Goal: Use online tool/utility: Utilize a website feature to perform a specific function

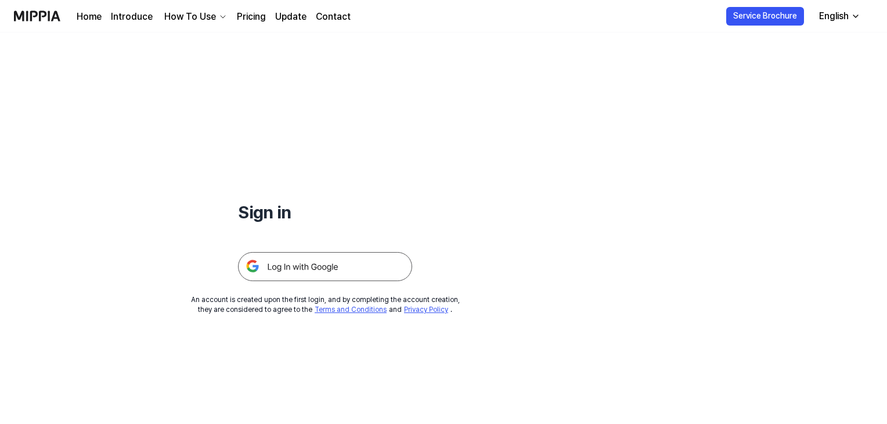
click at [328, 264] on img at bounding box center [325, 266] width 174 height 29
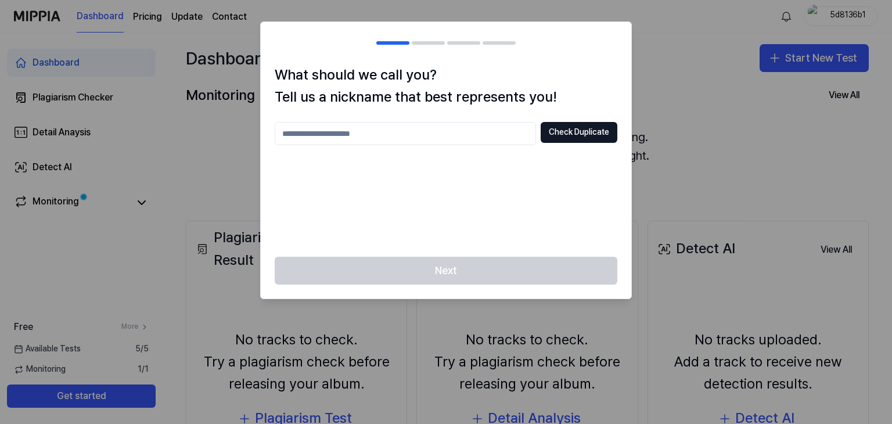
click at [490, 135] on input "text" at bounding box center [405, 133] width 261 height 23
type input "**********"
click at [583, 134] on button "Check Duplicate" at bounding box center [578, 132] width 77 height 21
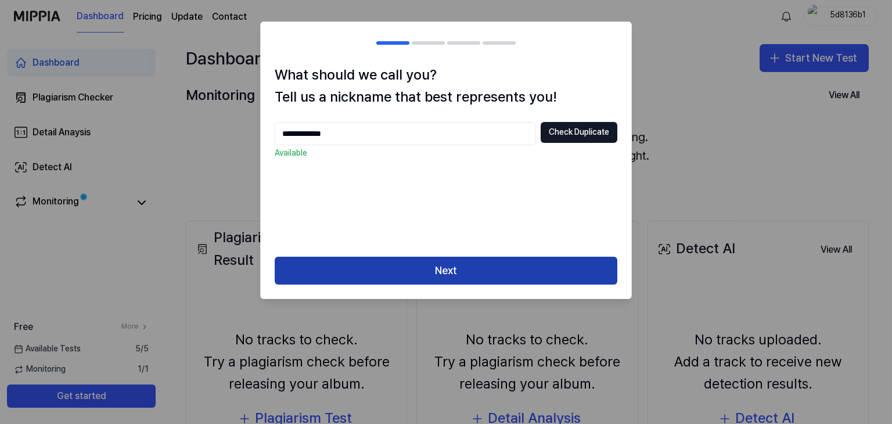
click at [443, 268] on button "Next" at bounding box center [446, 271] width 342 height 28
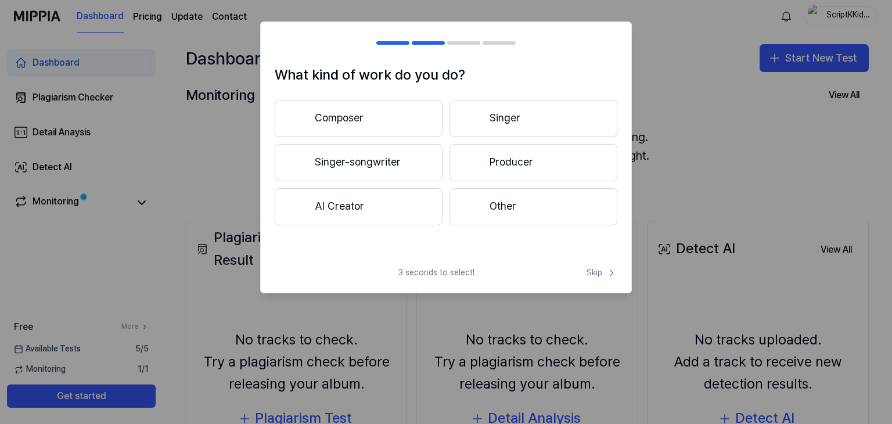
click at [421, 114] on button "Composer" at bounding box center [359, 118] width 168 height 37
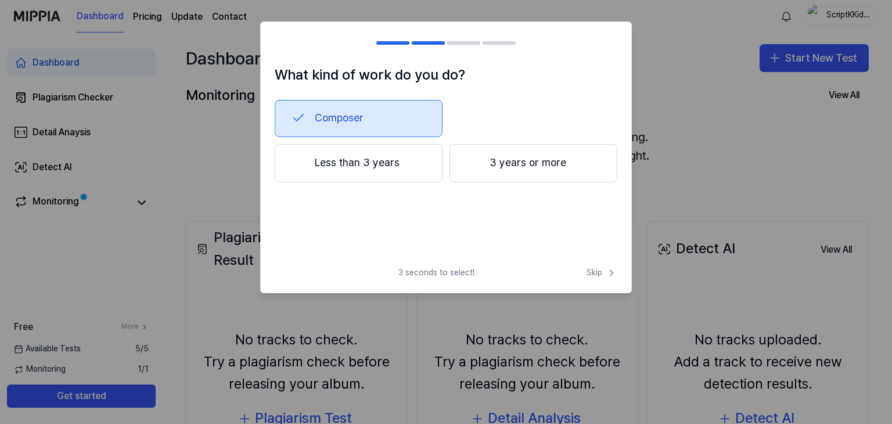
click at [393, 172] on button "Less than 3 years" at bounding box center [359, 163] width 168 height 38
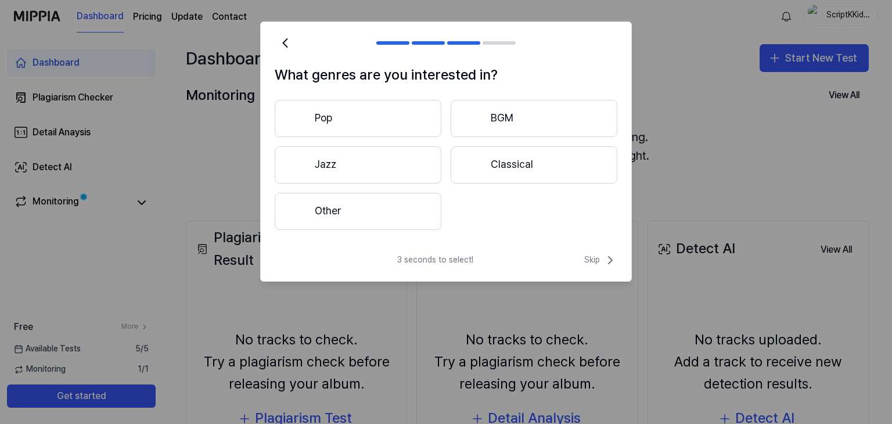
click at [365, 121] on button "Pop" at bounding box center [358, 118] width 167 height 37
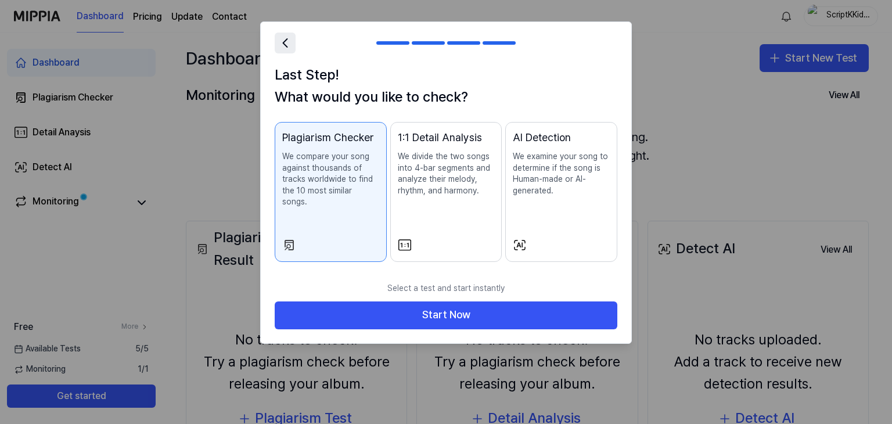
click at [281, 45] on icon at bounding box center [285, 43] width 16 height 16
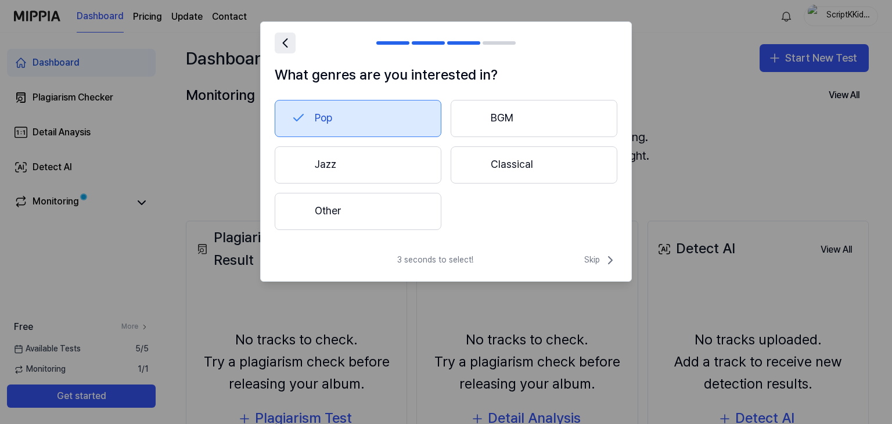
click at [281, 45] on icon at bounding box center [285, 43] width 16 height 16
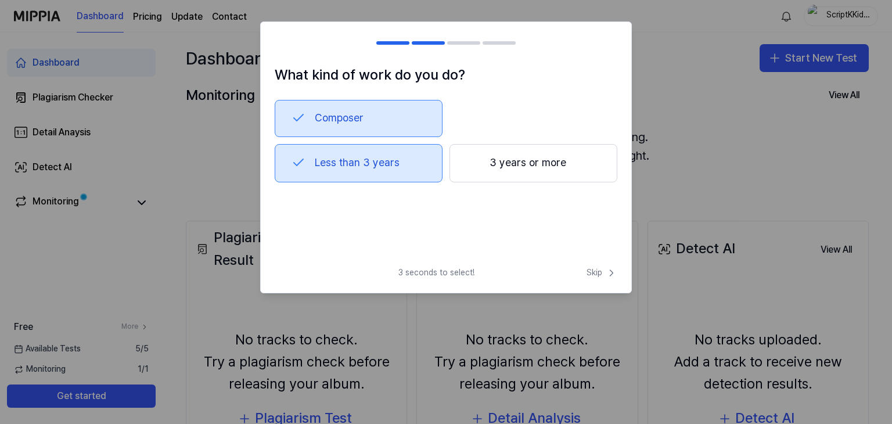
click at [395, 42] on div at bounding box center [392, 42] width 33 height 3
click at [608, 270] on icon at bounding box center [611, 273] width 12 height 12
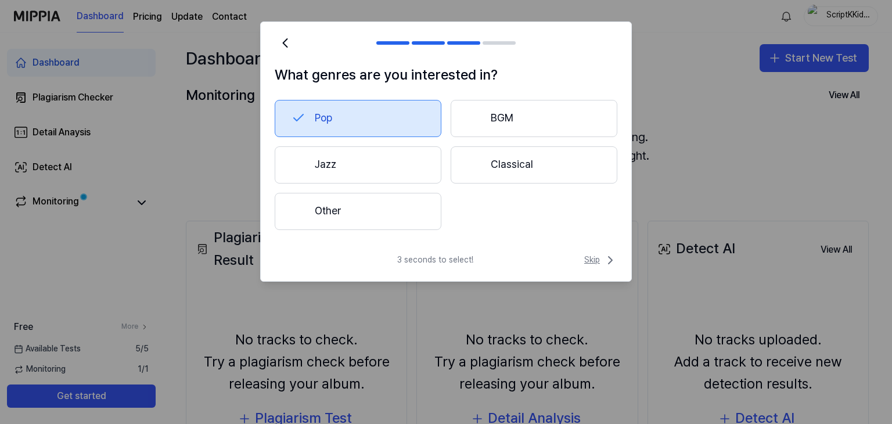
click at [593, 261] on span "Skip" at bounding box center [600, 260] width 33 height 14
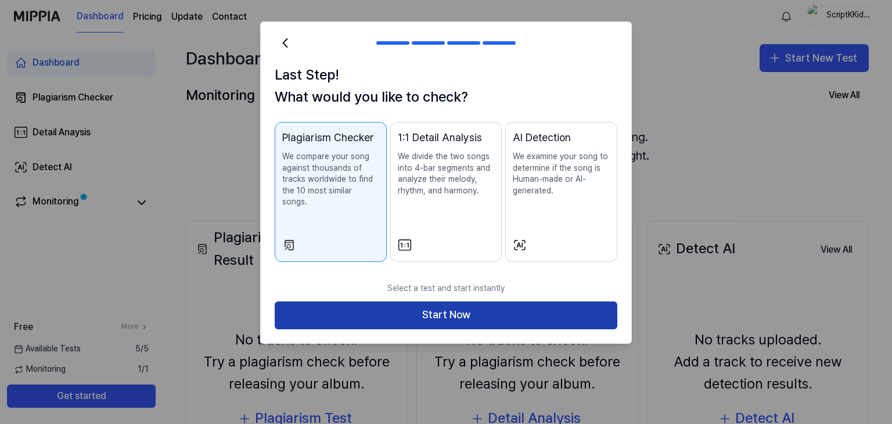
click at [456, 301] on button "Start Now" at bounding box center [446, 315] width 342 height 28
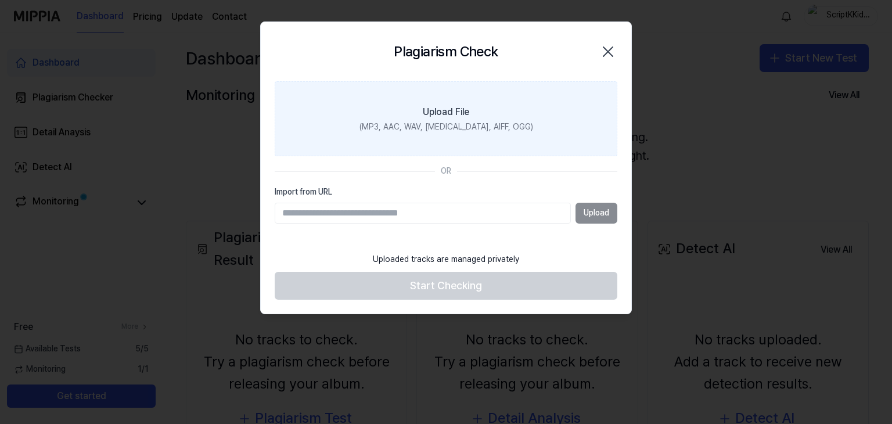
click at [445, 114] on div "Upload File" at bounding box center [446, 112] width 46 height 14
click at [0, 0] on input "Upload File (MP3, AAC, WAV, [MEDICAL_DATA], AIFF, OGG)" at bounding box center [0, 0] width 0 height 0
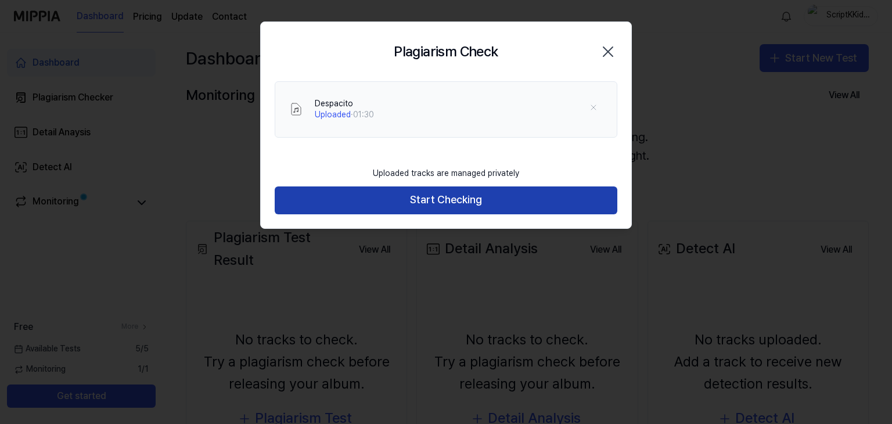
click at [390, 203] on button "Start Checking" at bounding box center [446, 200] width 342 height 28
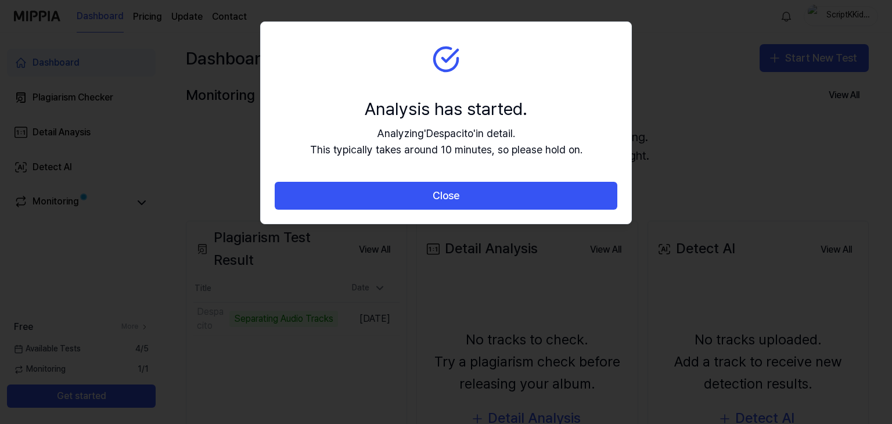
click at [390, 203] on button "Close" at bounding box center [446, 196] width 342 height 28
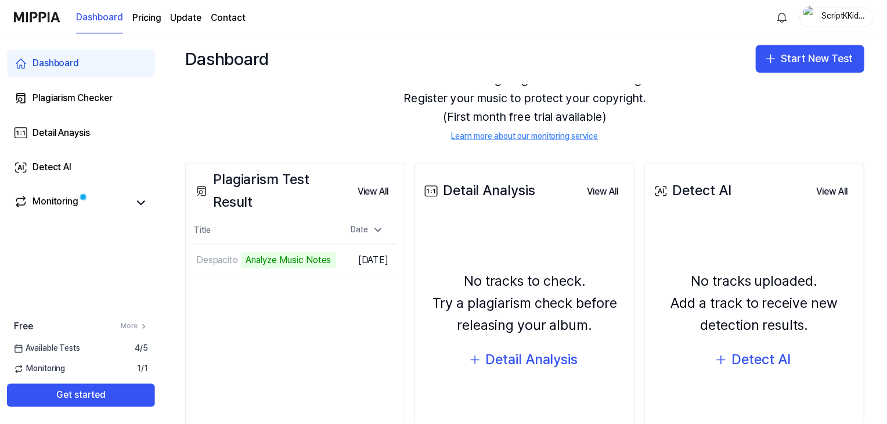
scroll to position [57, 0]
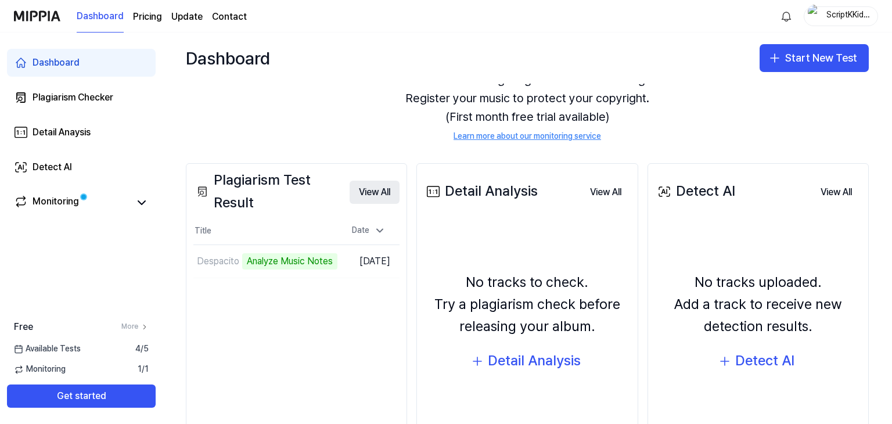
click at [376, 193] on button "View All" at bounding box center [374, 192] width 50 height 23
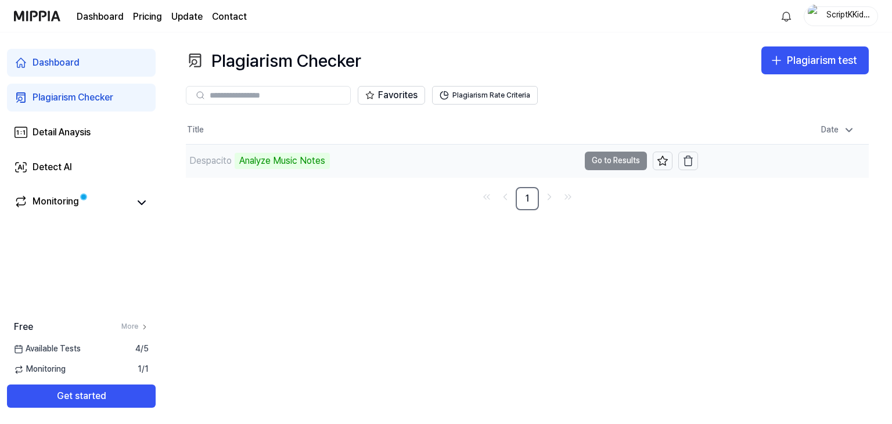
click at [619, 160] on td "Despacito Analyze Music Notes Go to Results" at bounding box center [442, 161] width 512 height 33
click at [241, 164] on div "Analyze Music Notes" at bounding box center [281, 161] width 95 height 16
click at [604, 159] on button "Go to Results" at bounding box center [615, 160] width 62 height 19
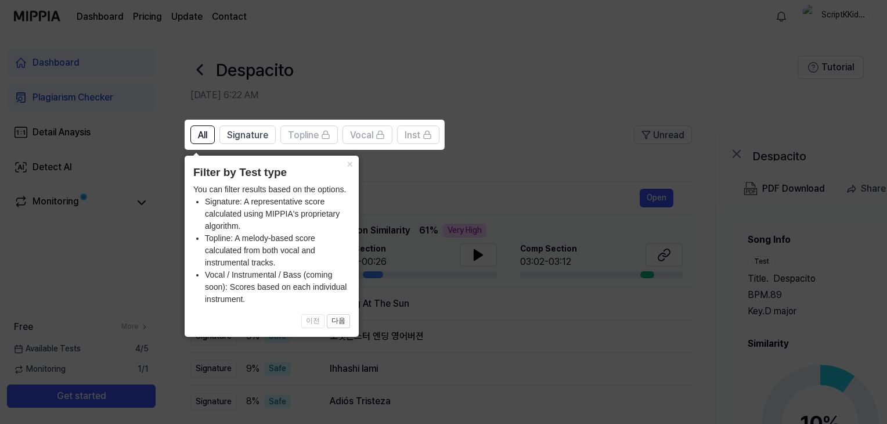
click at [371, 186] on icon at bounding box center [446, 212] width 892 height 424
